Goal: Check status: Check status

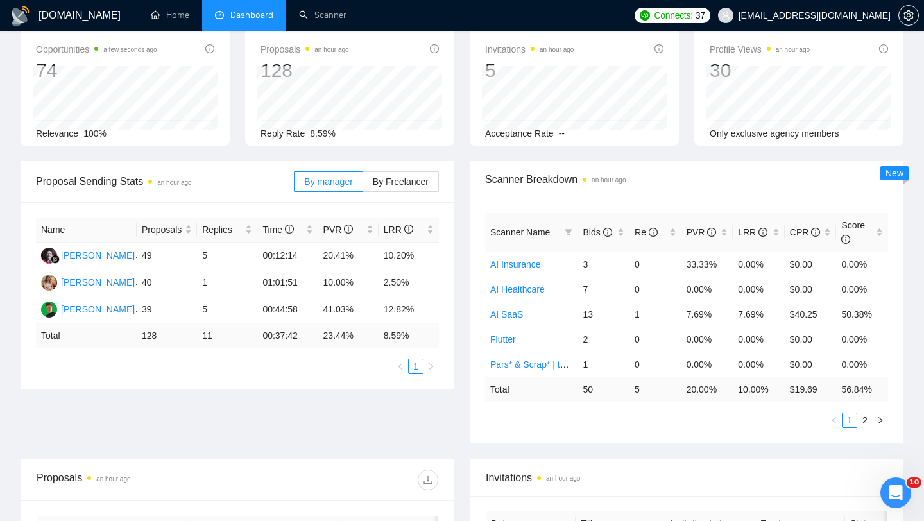
scroll to position [13, 0]
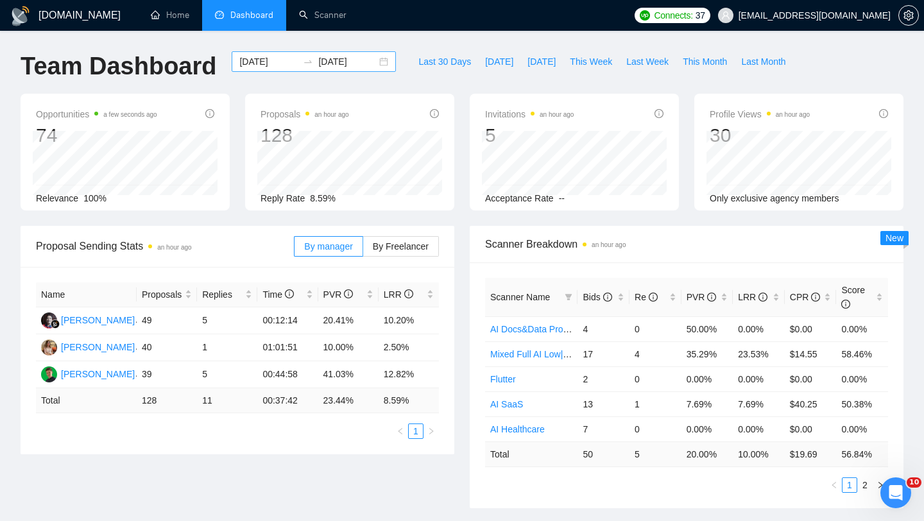
click at [368, 58] on div "[DATE] [DATE]" at bounding box center [314, 61] width 164 height 21
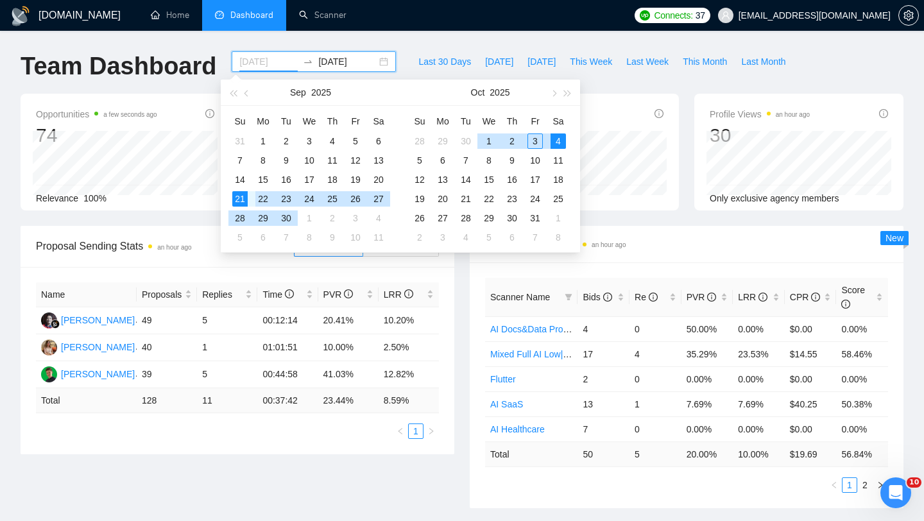
type input "[DATE]"
click at [241, 198] on div "21" at bounding box center [239, 198] width 15 height 15
type input "[DATE]"
click at [560, 139] on div "4" at bounding box center [558, 140] width 15 height 15
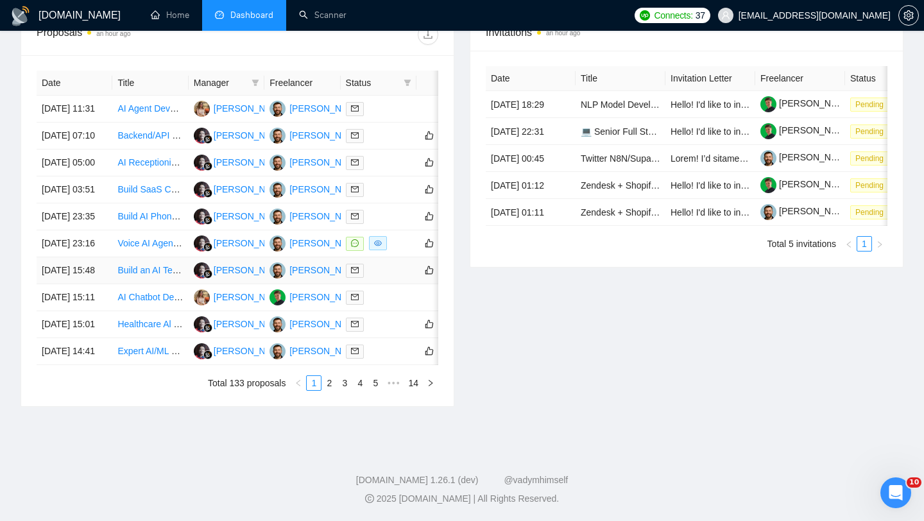
scroll to position [570, 0]
click at [330, 390] on link "2" at bounding box center [329, 383] width 14 height 14
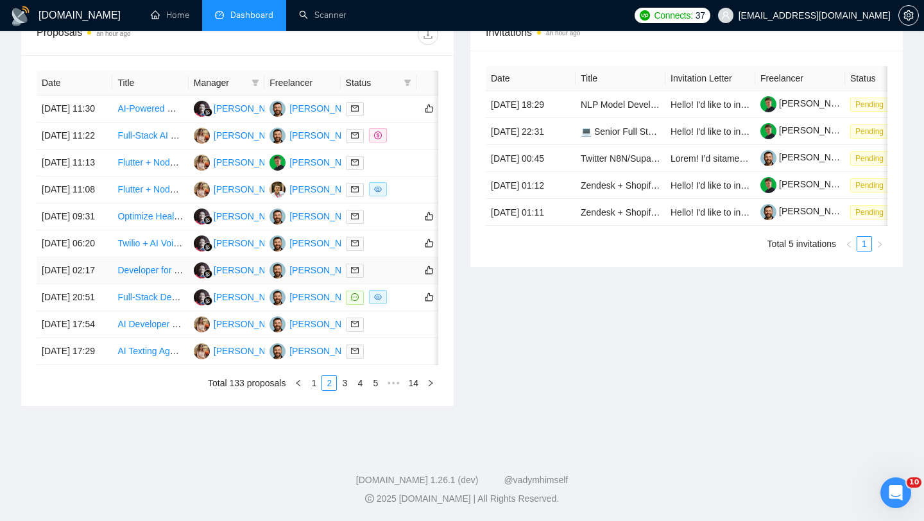
scroll to position [562, 0]
